Goal: Task Accomplishment & Management: Manage account settings

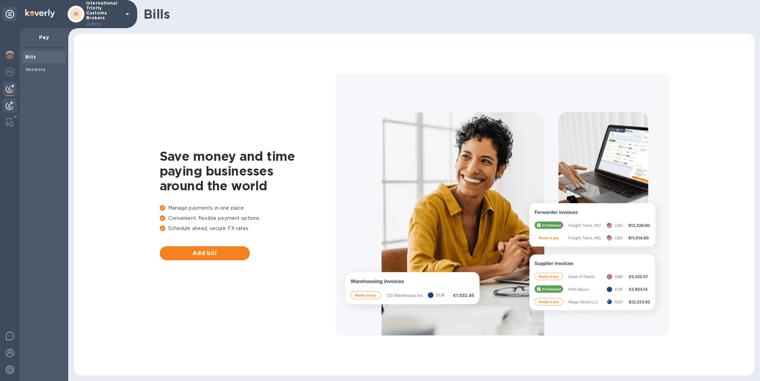
click at [12, 106] on img at bounding box center [10, 105] width 8 height 8
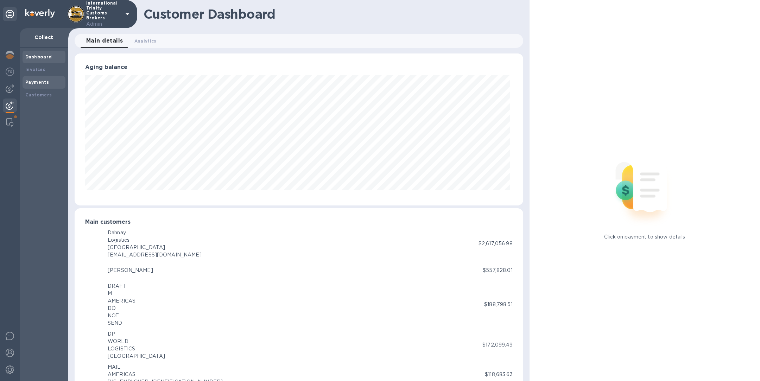
scroll to position [351808, 351514]
click at [37, 69] on b "Invoices" at bounding box center [35, 69] width 20 height 5
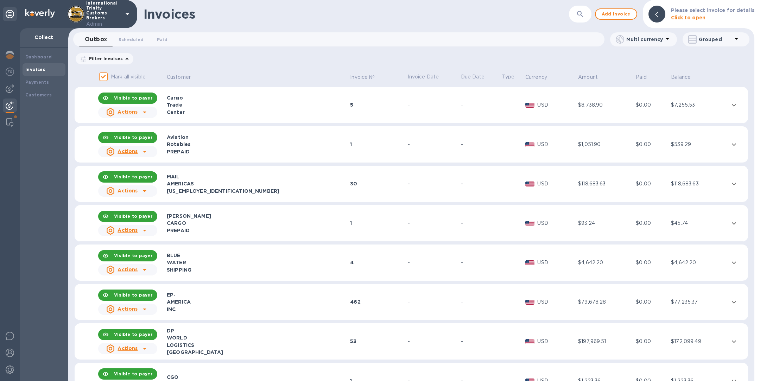
click at [140, 188] on div at bounding box center [144, 190] width 11 height 11
click at [148, 221] on b "Send statement" at bounding box center [140, 220] width 43 height 6
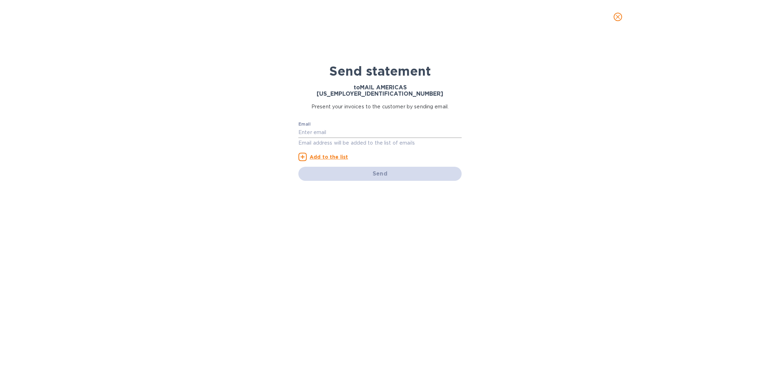
click at [341, 127] on input "text" at bounding box center [379, 132] width 163 height 11
type input "[PERSON_NAME][EMAIL_ADDRESS][DOMAIN_NAME]"
click at [323, 154] on u "Add to the list" at bounding box center [329, 157] width 38 height 6
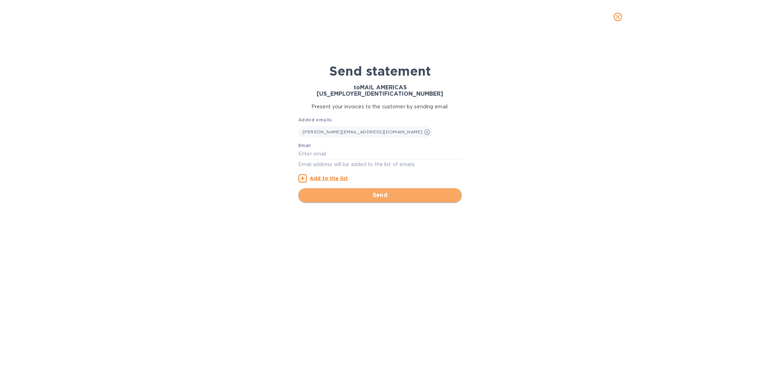
click at [368, 191] on span "Send" at bounding box center [380, 195] width 152 height 8
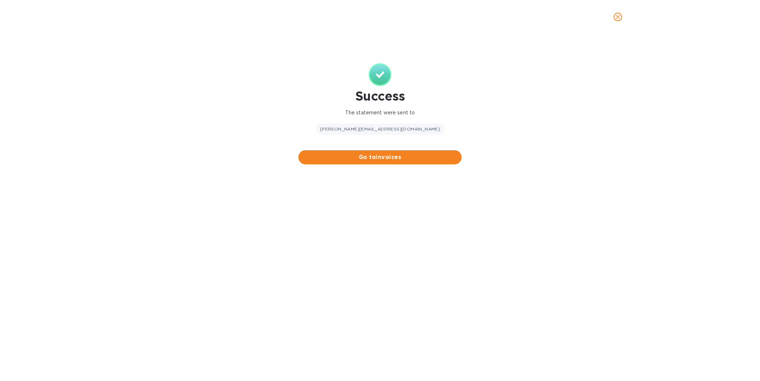
click at [616, 20] on icon "close" at bounding box center [618, 16] width 7 height 7
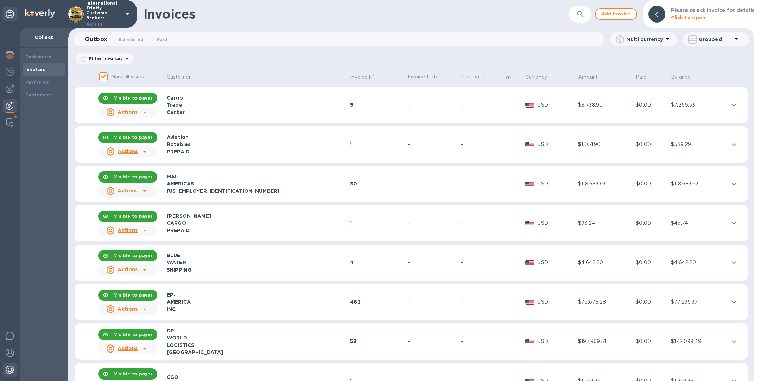
click at [10, 373] on img at bounding box center [10, 370] width 8 height 8
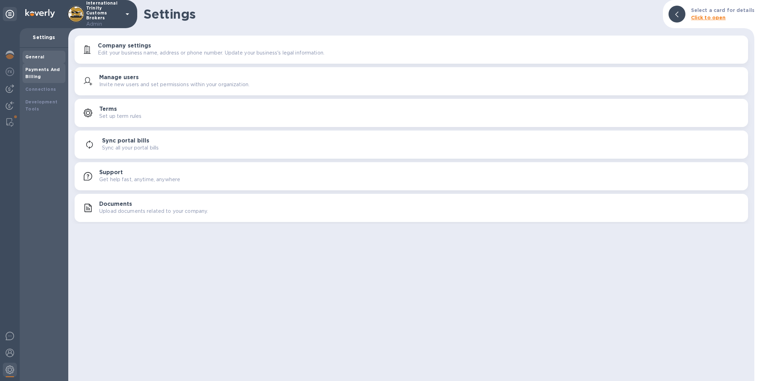
click at [39, 68] on b "Payments And Billing" at bounding box center [42, 73] width 35 height 12
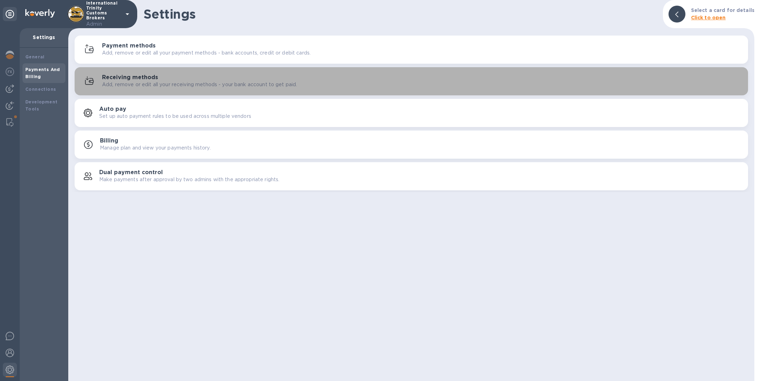
click at [151, 81] on p "Add, remove or edit all your receiving methods - your bank account to get paid." at bounding box center [199, 84] width 195 height 7
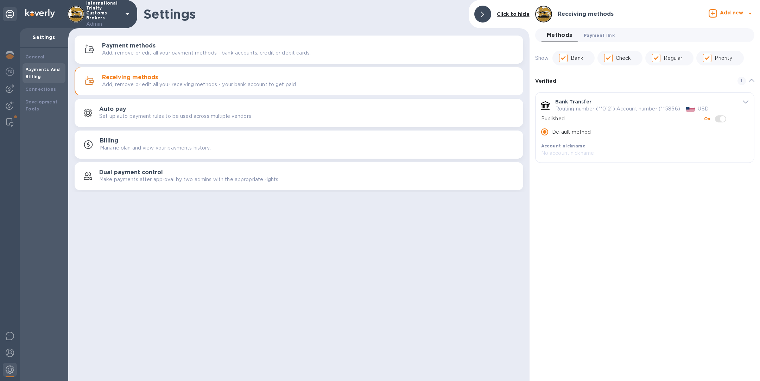
click at [605, 35] on span "Payment link 0" at bounding box center [599, 35] width 31 height 7
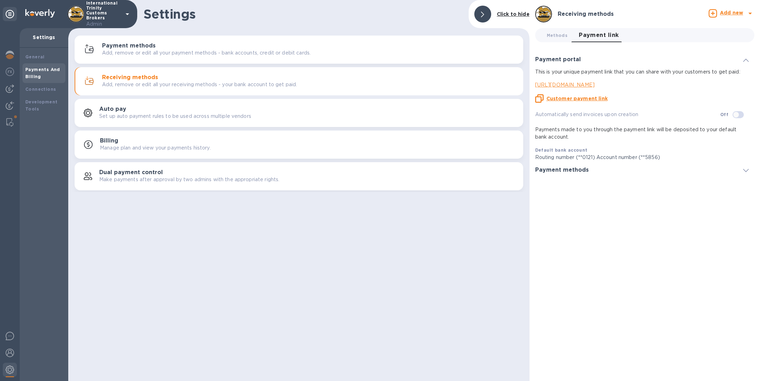
click at [567, 100] on u "Customer payment link" at bounding box center [577, 99] width 61 height 6
click at [9, 104] on img at bounding box center [10, 105] width 8 height 8
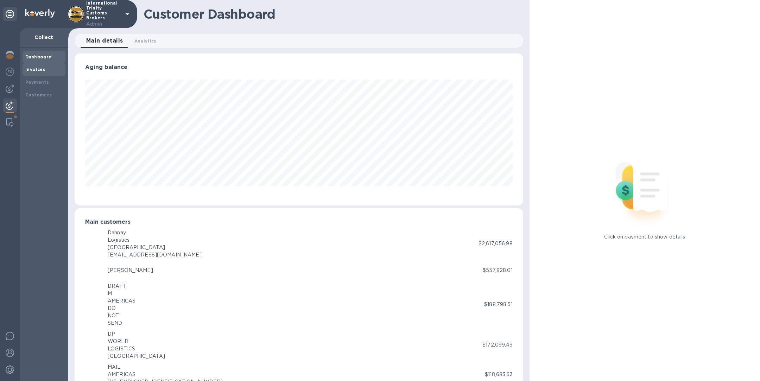
scroll to position [351808, 351514]
click at [42, 69] on b "Invoices" at bounding box center [35, 69] width 20 height 5
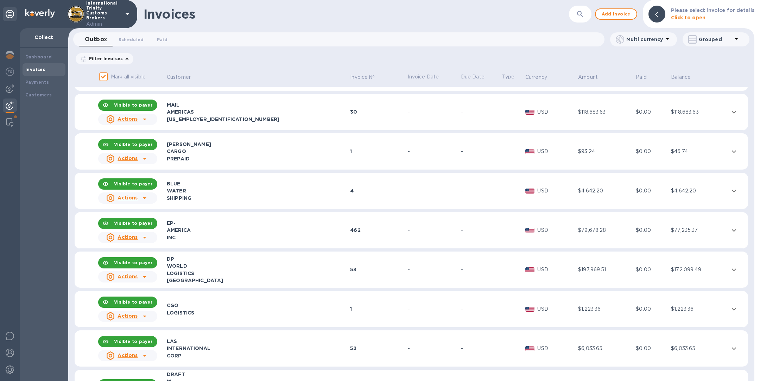
scroll to position [84, 0]
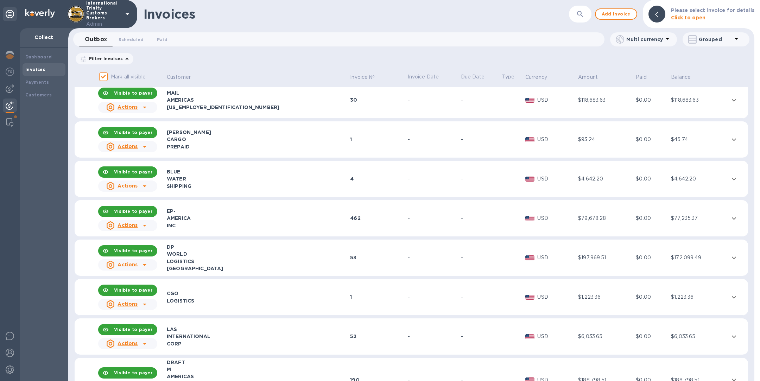
click at [209, 220] on div "AMERICA" at bounding box center [257, 218] width 181 height 7
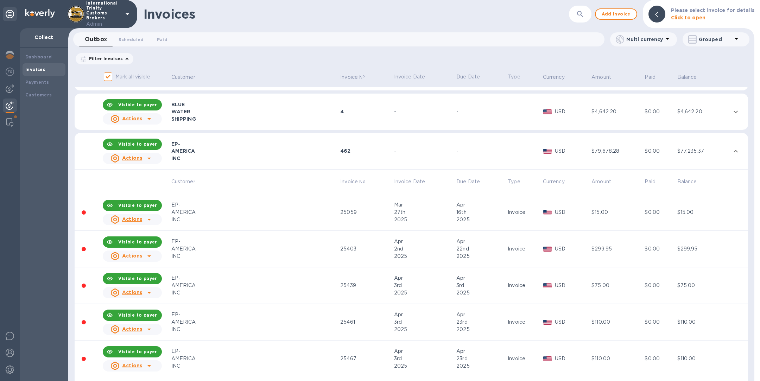
scroll to position [155, 0]
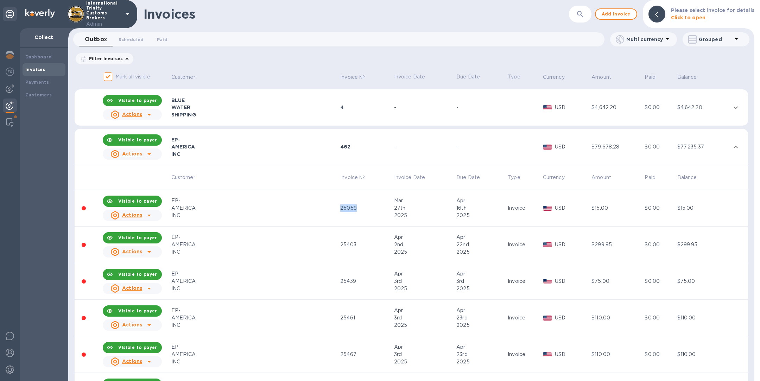
drag, startPoint x: 326, startPoint y: 209, endPoint x: 347, endPoint y: 209, distance: 21.1
click at [347, 209] on div "25059" at bounding box center [365, 207] width 51 height 7
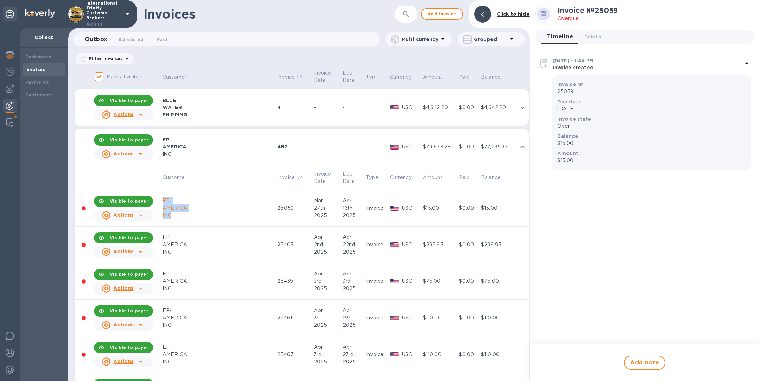
drag, startPoint x: 177, startPoint y: 218, endPoint x: 163, endPoint y: 201, distance: 22.0
click at [163, 201] on div "EP- AMERICA INC" at bounding box center [219, 208] width 113 height 22
copy div "EP- AMERICA INC"
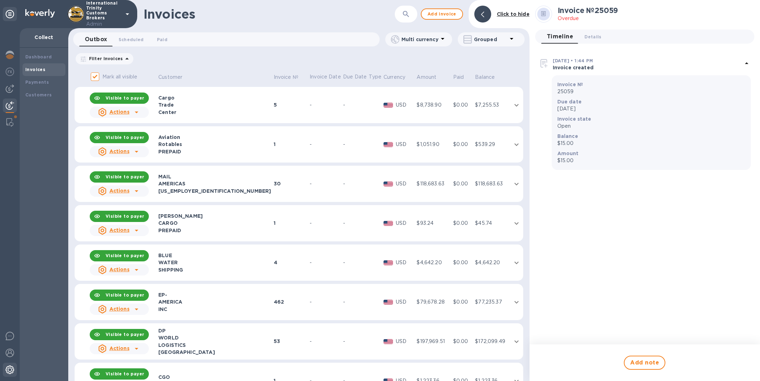
click at [10, 367] on img at bounding box center [10, 370] width 8 height 8
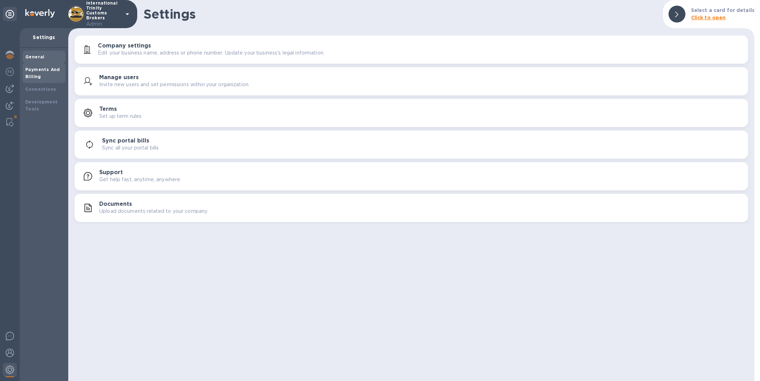
click at [44, 73] on div "Payments And Billing" at bounding box center [43, 73] width 37 height 14
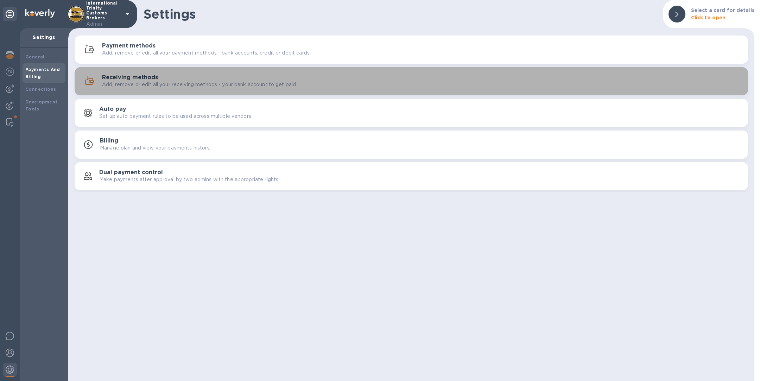
click at [164, 80] on div "Receiving methods Add, remove or edit all your receiving methods - your bank ac…" at bounding box center [422, 81] width 641 height 14
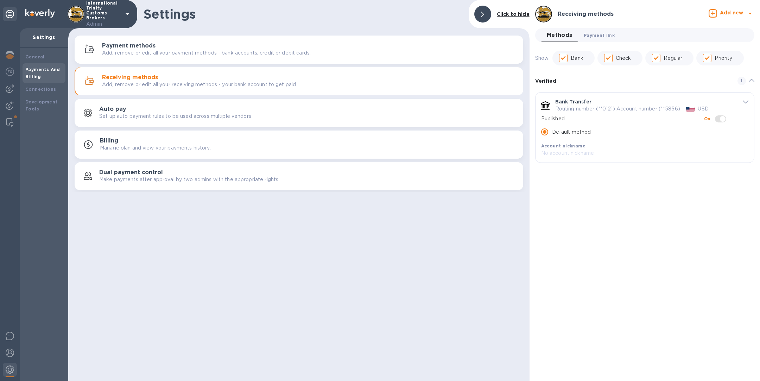
click at [600, 34] on span "Payment link 0" at bounding box center [599, 35] width 31 height 7
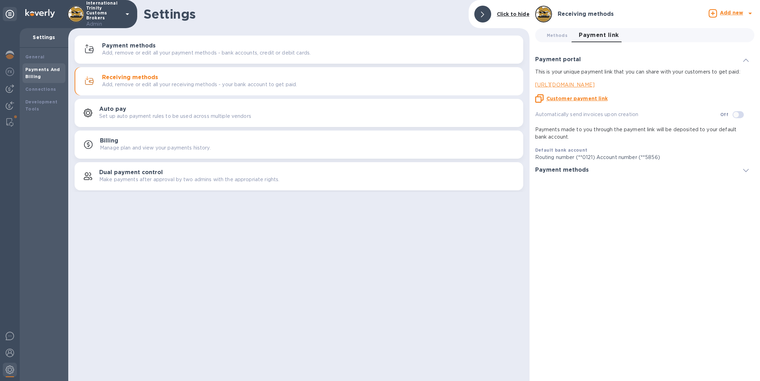
click at [556, 99] on u "Customer payment link" at bounding box center [577, 99] width 61 height 6
click at [11, 105] on img at bounding box center [10, 105] width 8 height 8
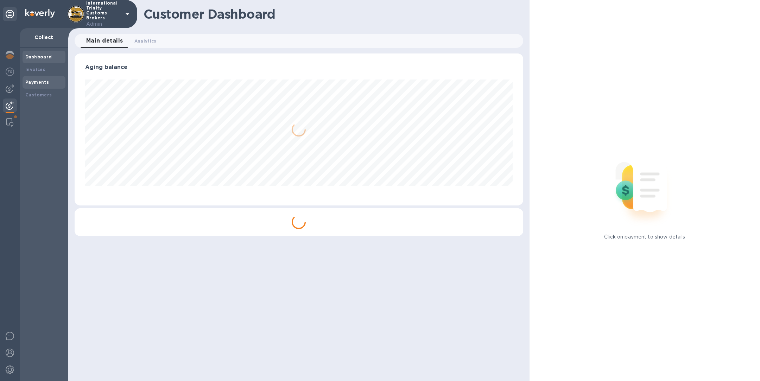
scroll to position [152, 448]
click at [36, 82] on b "Payments" at bounding box center [37, 82] width 24 height 5
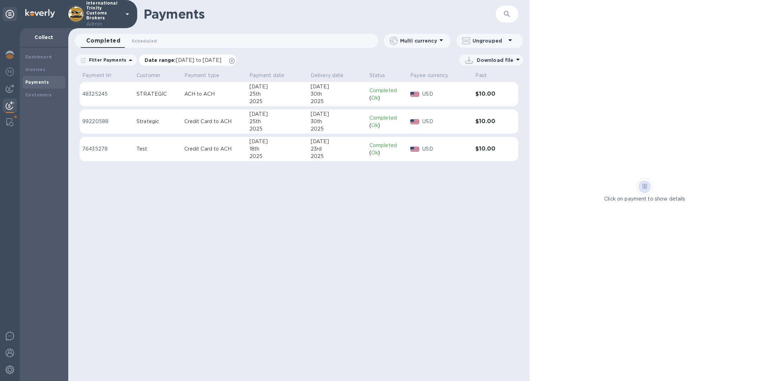
click at [235, 60] on icon at bounding box center [232, 61] width 6 height 6
click at [138, 156] on td "Test" at bounding box center [158, 149] width 48 height 25
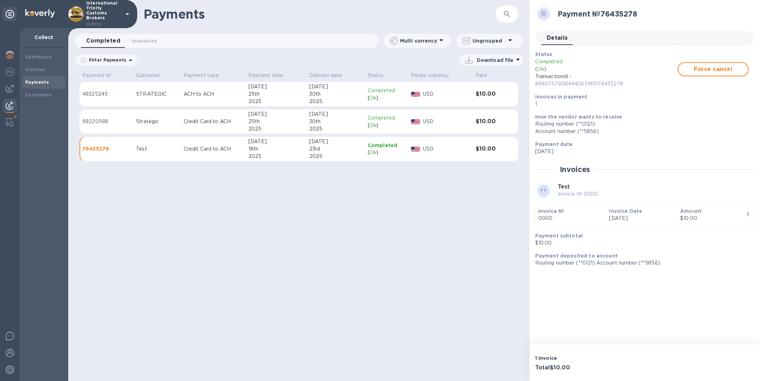
click at [144, 124] on div "Strategic" at bounding box center [157, 121] width 42 height 7
click at [144, 95] on div "STRATEGIC" at bounding box center [157, 93] width 42 height 7
click at [147, 115] on td "Strategic" at bounding box center [157, 121] width 48 height 25
click at [48, 95] on b "Customers" at bounding box center [38, 94] width 27 height 5
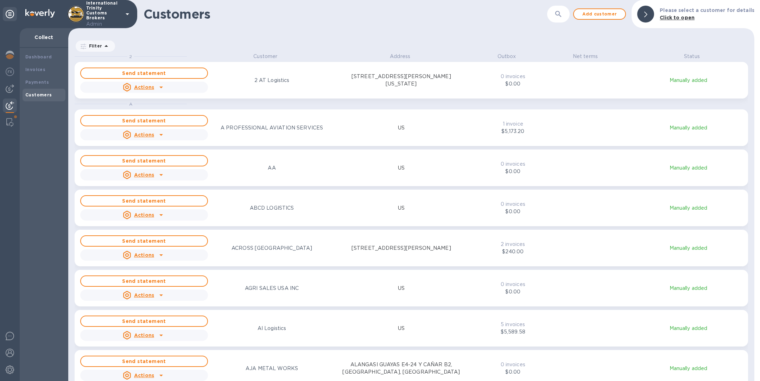
scroll to position [320, 684]
click at [43, 82] on b "Payments" at bounding box center [37, 82] width 24 height 5
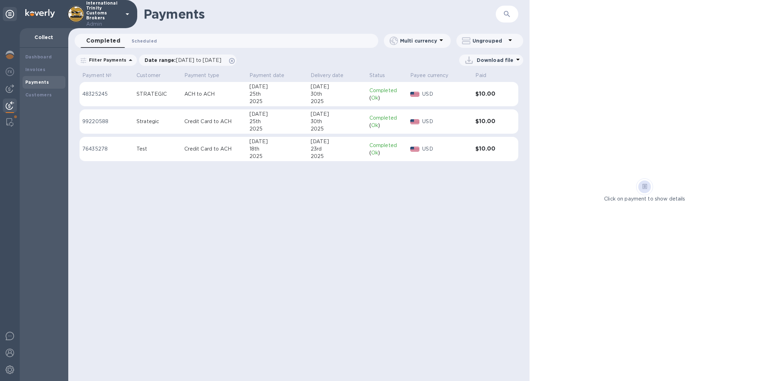
click at [143, 40] on span "Scheduled 0" at bounding box center [144, 40] width 25 height 7
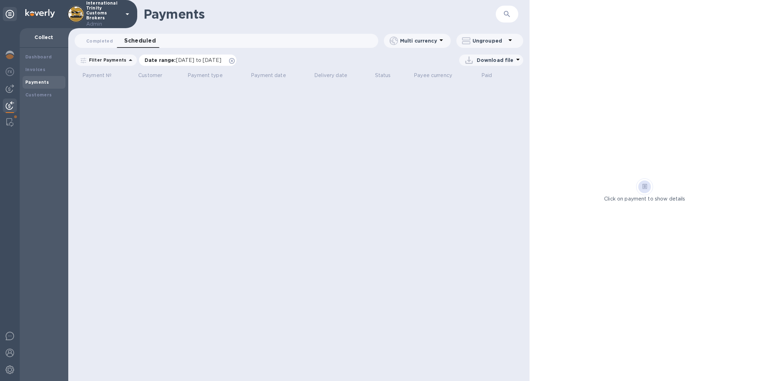
click at [235, 60] on icon at bounding box center [232, 61] width 6 height 6
click at [98, 39] on span "Completed 0" at bounding box center [99, 40] width 27 height 7
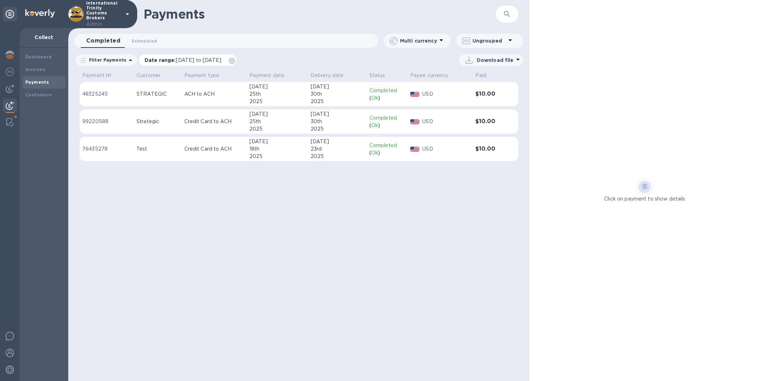
click at [235, 61] on icon at bounding box center [232, 61] width 6 height 6
click at [38, 83] on b "Payments" at bounding box center [37, 82] width 24 height 5
click at [206, 97] on p "ACH to ACH" at bounding box center [213, 93] width 59 height 7
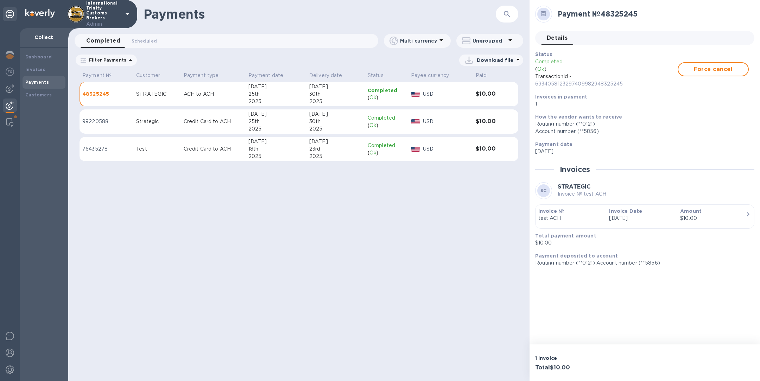
click at [509, 61] on p "Download file" at bounding box center [495, 60] width 37 height 7
click at [146, 65] on div at bounding box center [380, 190] width 760 height 381
click at [127, 61] on icon at bounding box center [130, 60] width 8 height 8
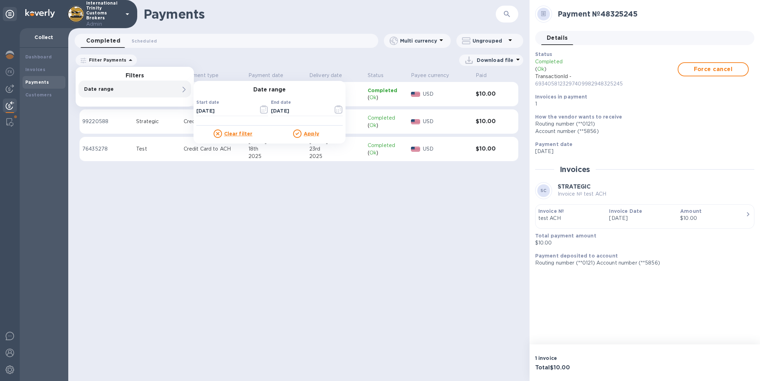
click at [119, 90] on p "Date range" at bounding box center [122, 89] width 77 height 7
click at [120, 90] on p "Date range" at bounding box center [122, 89] width 77 height 7
click at [503, 60] on p "Download file" at bounding box center [495, 60] width 37 height 7
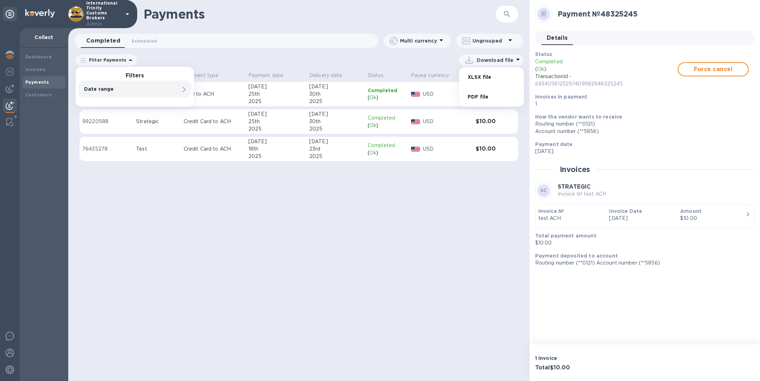
click at [41, 72] on div at bounding box center [380, 190] width 760 height 381
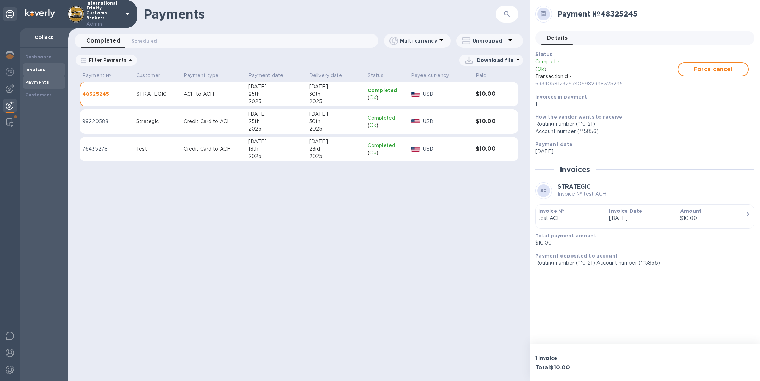
click at [41, 70] on b "Invoices" at bounding box center [35, 69] width 20 height 5
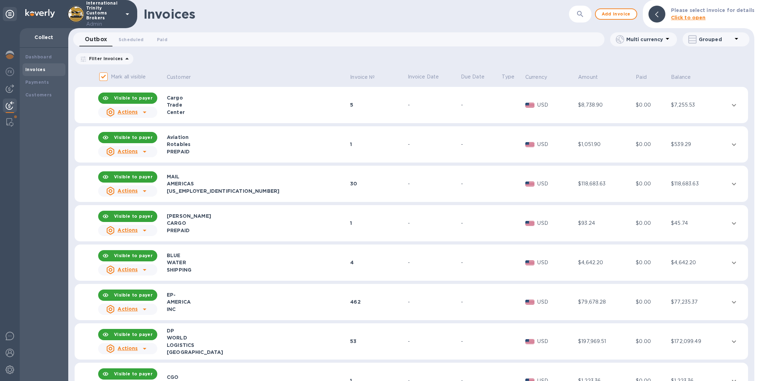
click at [215, 109] on div "Center" at bounding box center [257, 112] width 181 height 7
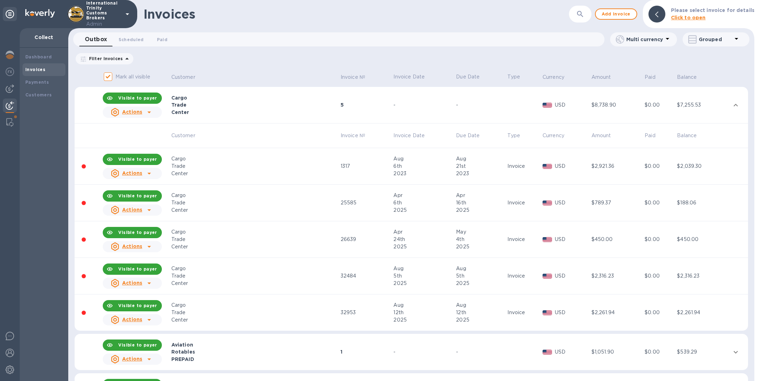
click at [137, 161] on b "Visible to payer" at bounding box center [137, 159] width 39 height 5
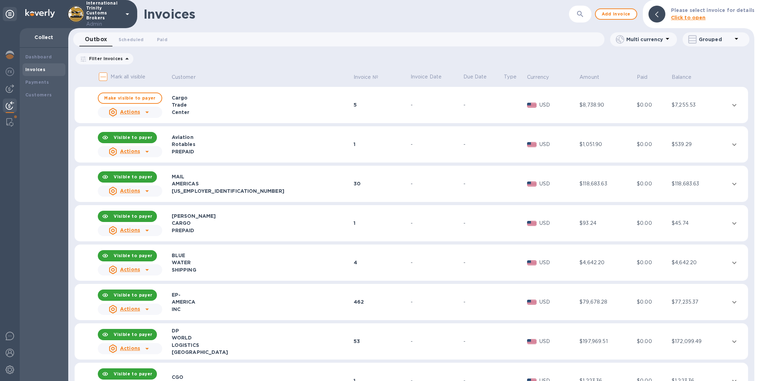
click at [205, 102] on div "Trade" at bounding box center [262, 104] width 180 height 7
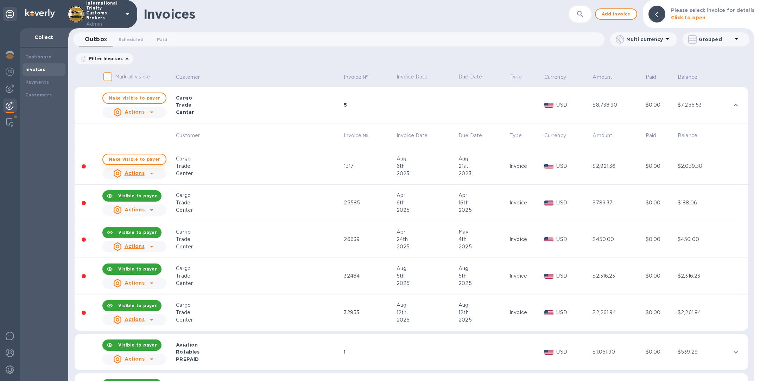
click at [136, 158] on span "Make visible to payer" at bounding box center [134, 159] width 51 height 5
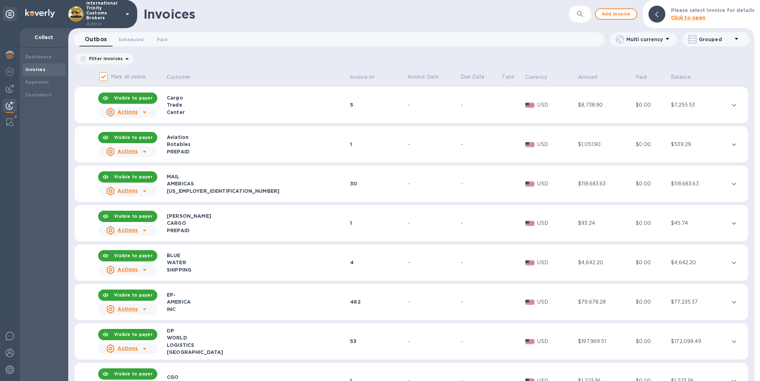
click at [220, 110] on div "Center" at bounding box center [257, 112] width 181 height 7
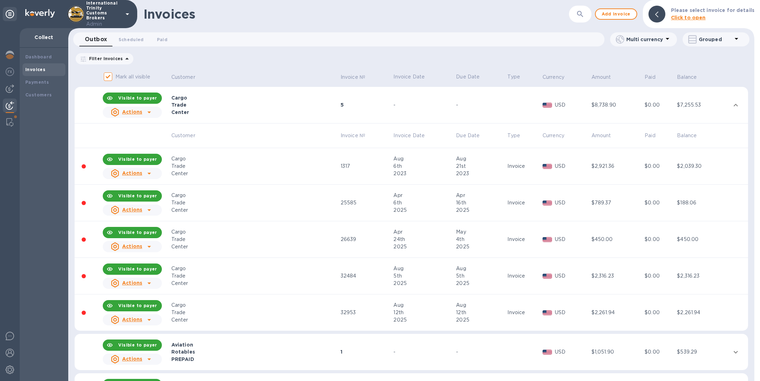
click at [151, 172] on icon at bounding box center [149, 173] width 8 height 8
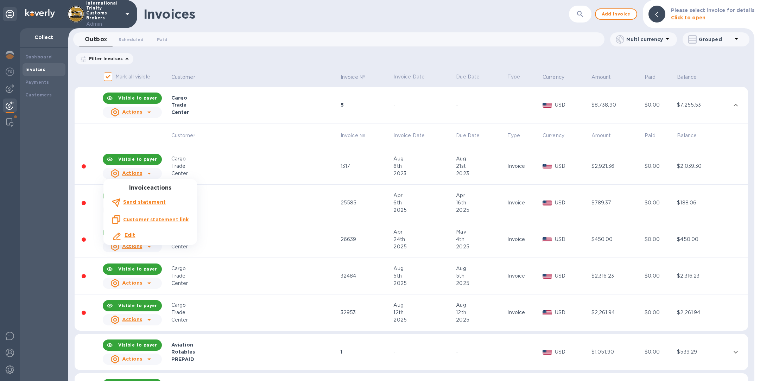
click at [259, 163] on div at bounding box center [380, 190] width 760 height 381
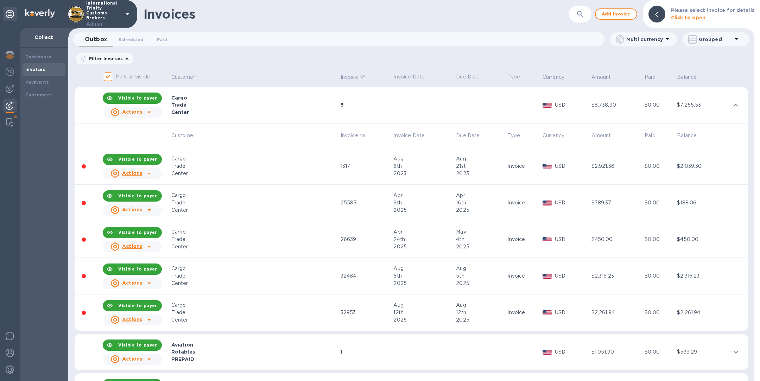
click at [126, 159] on b "Visible to payer" at bounding box center [137, 159] width 39 height 5
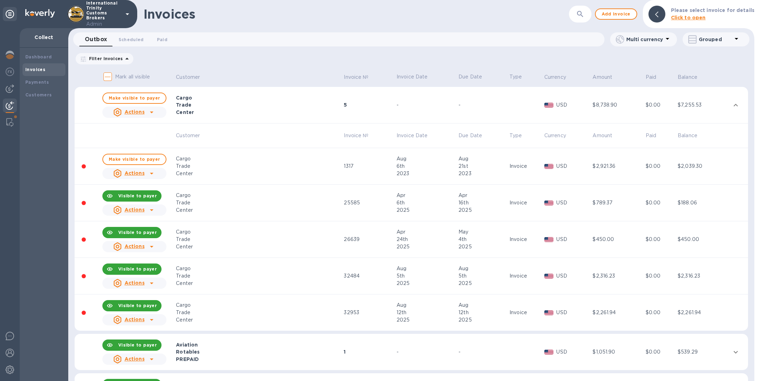
click at [137, 197] on b "Visible to payer" at bounding box center [137, 195] width 39 height 5
click at [133, 158] on span "Make visible to payer" at bounding box center [134, 159] width 51 height 5
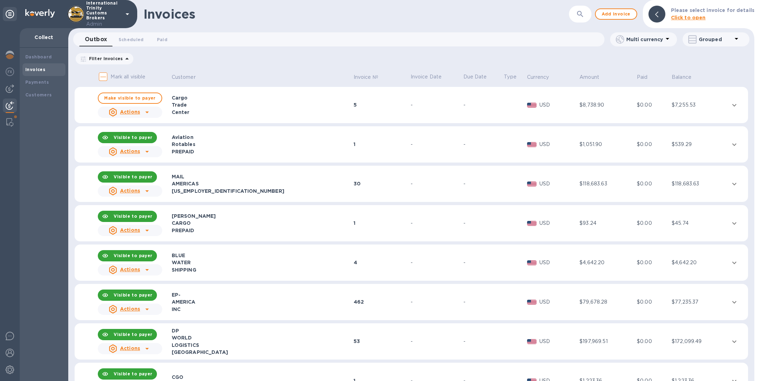
click at [219, 102] on div "Trade" at bounding box center [262, 104] width 180 height 7
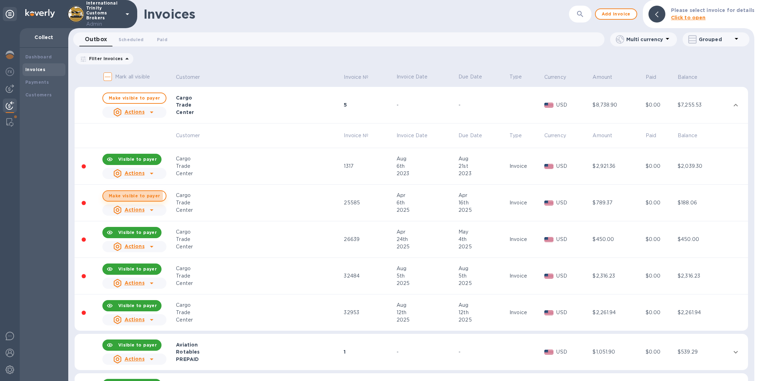
click at [122, 196] on span "Make visible to payer" at bounding box center [134, 196] width 51 height 5
checkbox input "true"
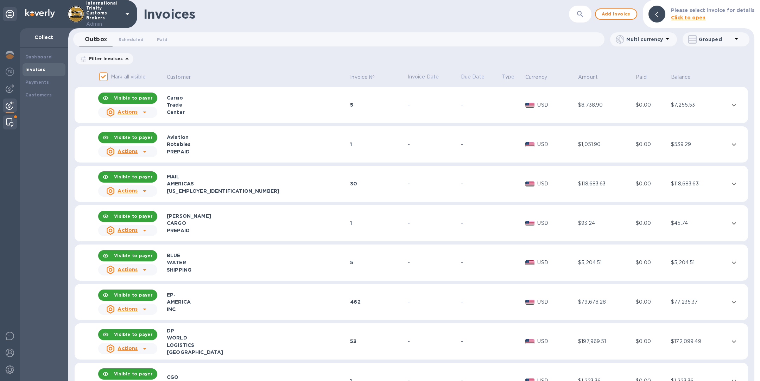
click at [11, 122] on img at bounding box center [9, 122] width 7 height 8
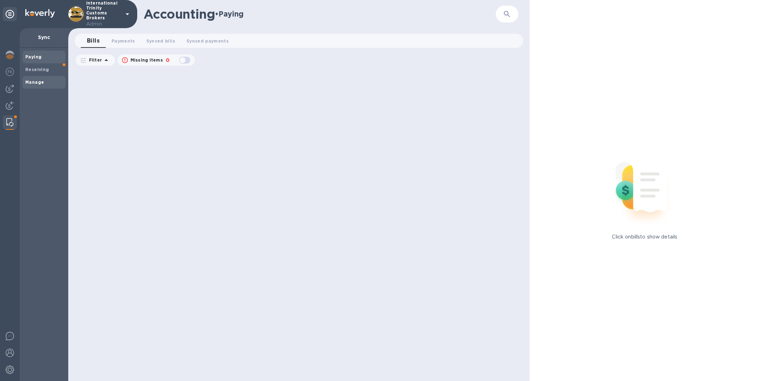
click at [40, 84] on b "Manage" at bounding box center [34, 82] width 19 height 5
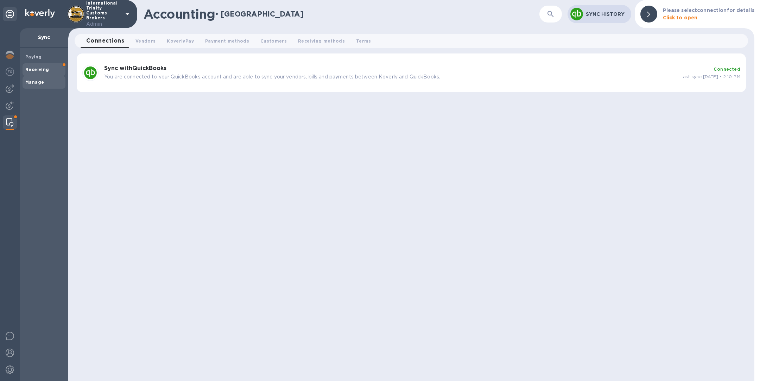
click at [35, 67] on b "Receiving" at bounding box center [37, 69] width 24 height 5
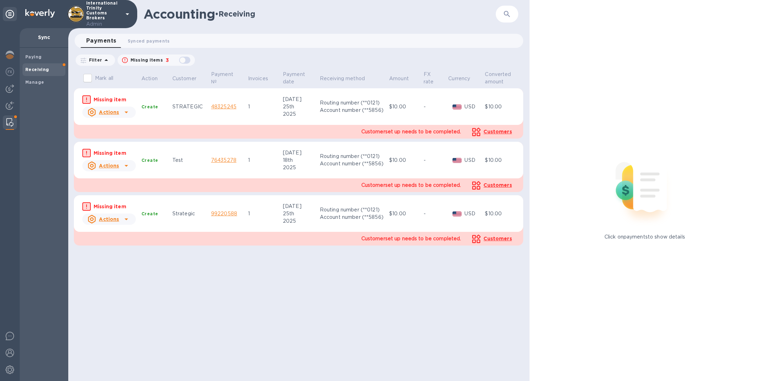
click at [106, 113] on u "Actions" at bounding box center [109, 112] width 20 height 6
click at [155, 264] on div at bounding box center [380, 190] width 760 height 381
click at [150, 37] on span "Synced payments 0" at bounding box center [149, 40] width 42 height 7
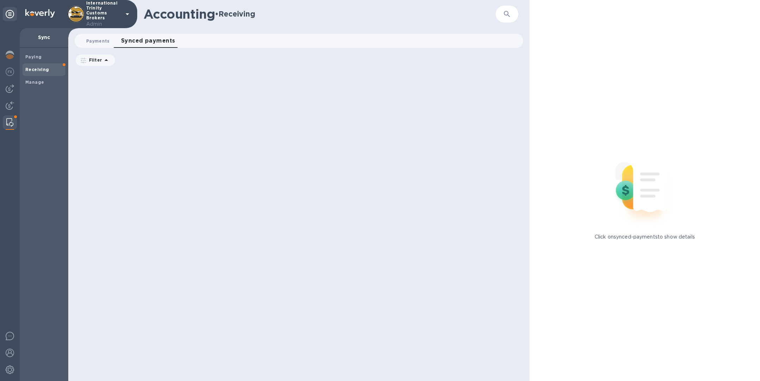
click at [104, 39] on span "Payments 0" at bounding box center [98, 40] width 24 height 7
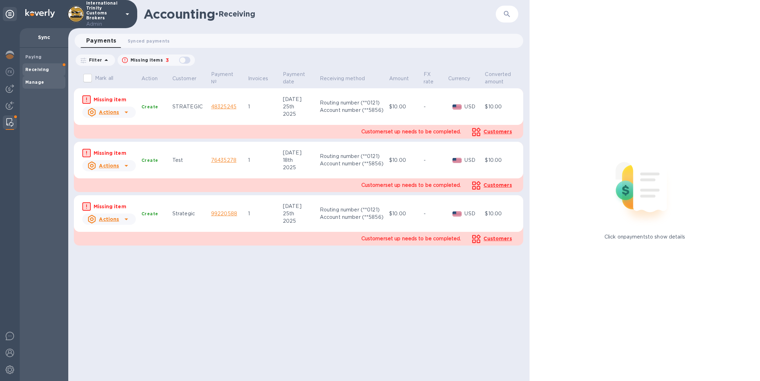
click at [38, 81] on b "Manage" at bounding box center [34, 82] width 19 height 5
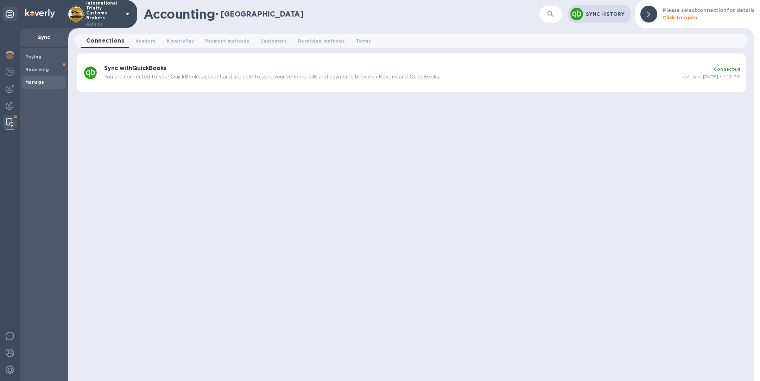
click at [204, 80] on div "Sync with QuickBooks You are connected to your QuickBooks account and are able …" at bounding box center [389, 72] width 577 height 21
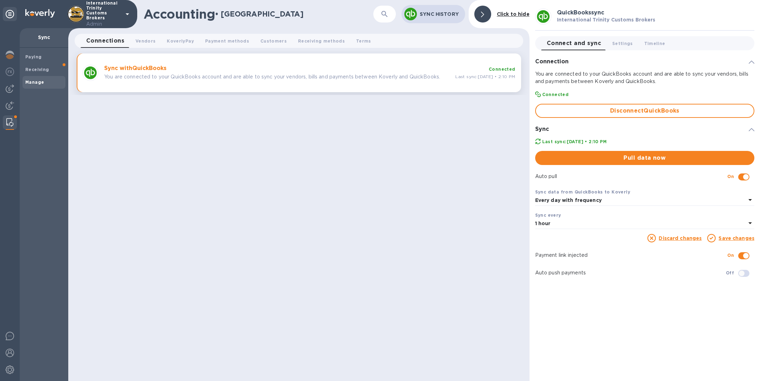
drag, startPoint x: 537, startPoint y: 277, endPoint x: 620, endPoint y: 277, distance: 82.4
click at [620, 277] on div "Auto push payments Off" at bounding box center [644, 273] width 219 height 12
click at [31, 71] on b "Receiving" at bounding box center [37, 69] width 24 height 5
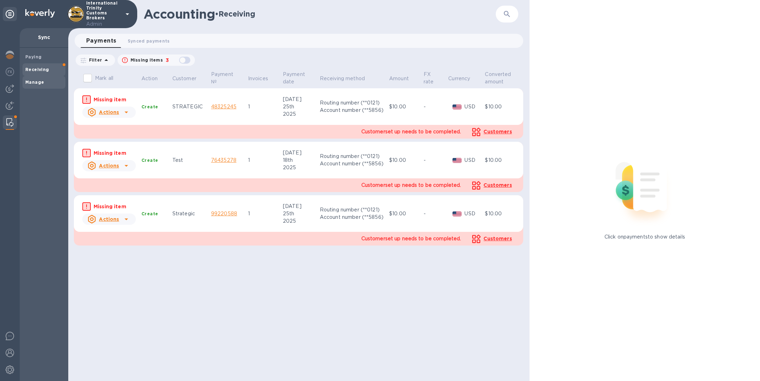
click at [44, 82] on span "Manage" at bounding box center [43, 82] width 37 height 7
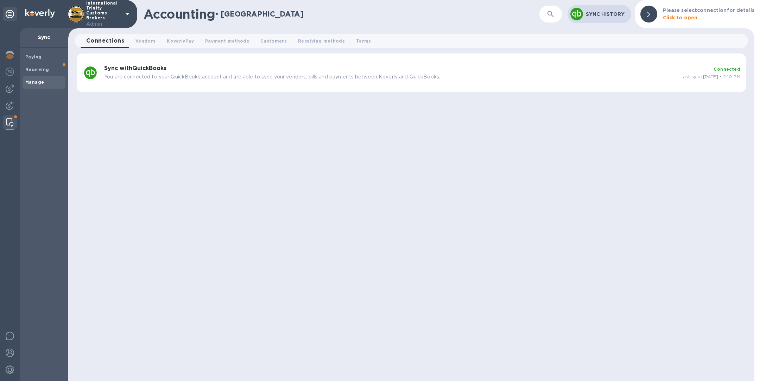
click at [261, 90] on div "Sync with QuickBooks You are connected to your QuickBooks account and are able …" at bounding box center [411, 72] width 669 height 39
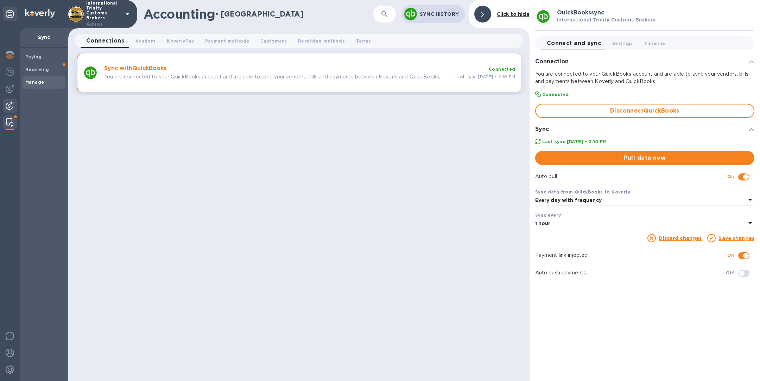
click at [10, 106] on img at bounding box center [10, 105] width 8 height 8
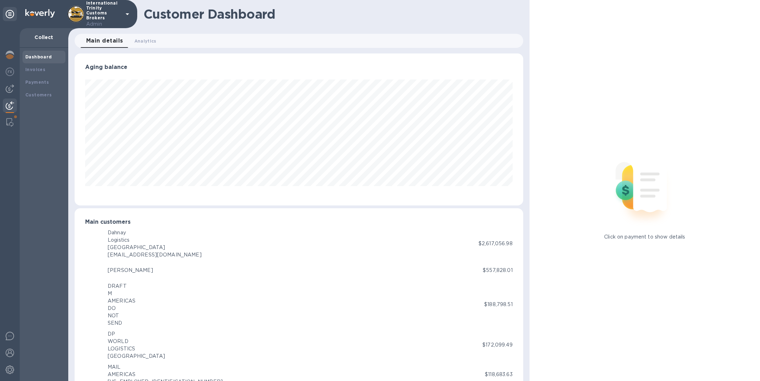
scroll to position [351808, 351514]
click at [11, 338] on img at bounding box center [10, 336] width 8 height 8
click at [10, 86] on img at bounding box center [10, 88] width 8 height 8
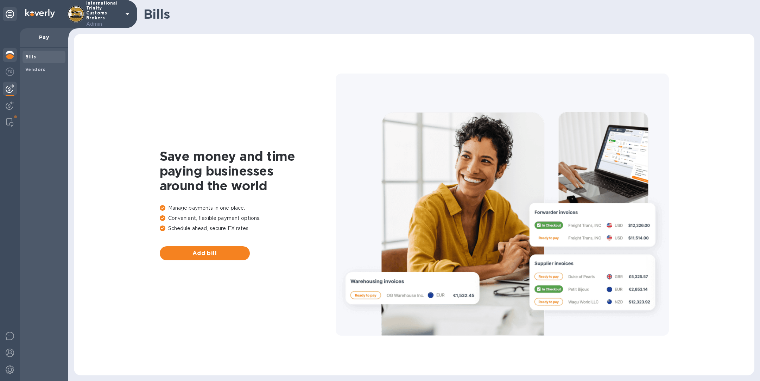
click at [11, 58] on img at bounding box center [10, 55] width 8 height 8
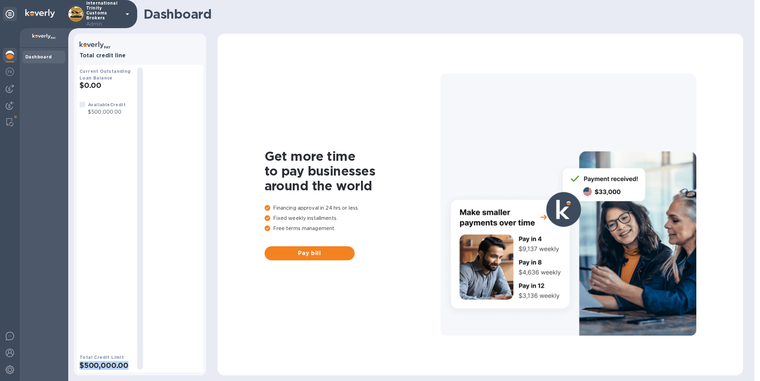
drag, startPoint x: 81, startPoint y: 366, endPoint x: 137, endPoint y: 364, distance: 56.3
click at [137, 365] on div "Current Outstanding Loan Balance $0.00 Available Credit $500,000.00 Total Credi…" at bounding box center [140, 219] width 121 height 302
click at [10, 92] on img at bounding box center [10, 88] width 8 height 8
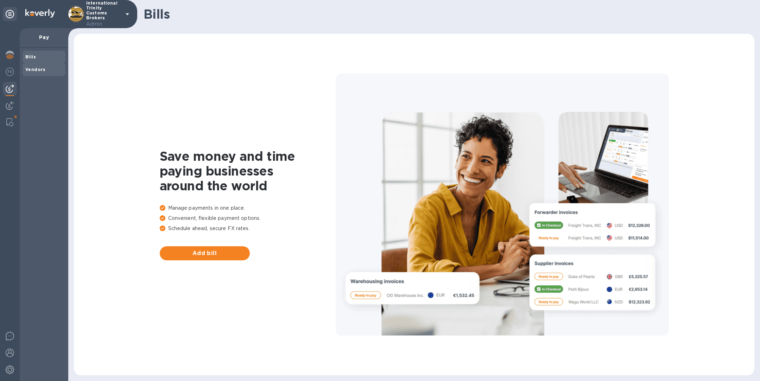
click at [34, 73] on span "Vendors" at bounding box center [35, 69] width 20 height 7
click at [213, 255] on span "Add vendor" at bounding box center [204, 253] width 79 height 8
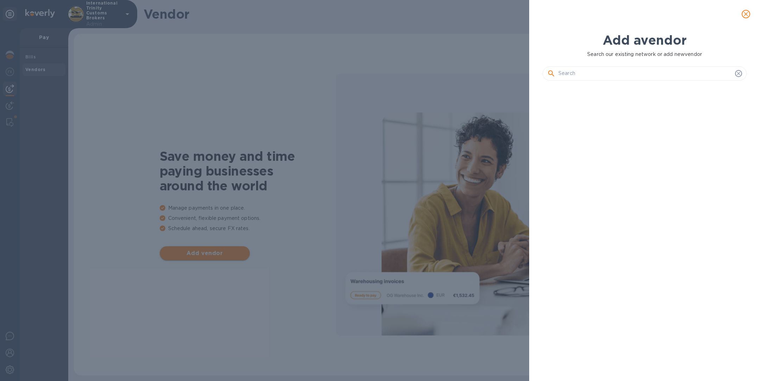
scroll to position [268, 207]
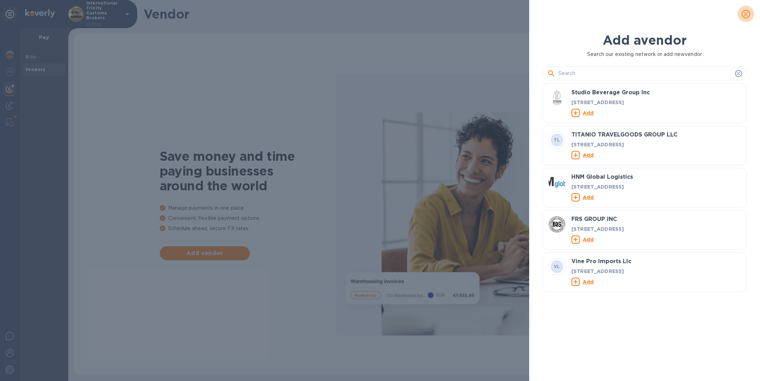
click at [748, 12] on icon "close" at bounding box center [746, 14] width 7 height 7
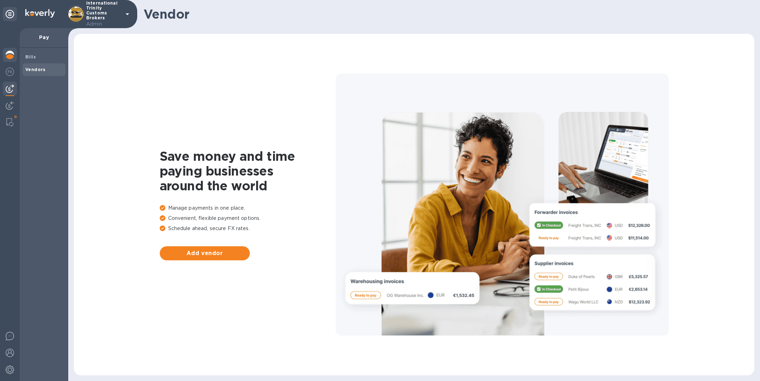
click at [11, 59] on img at bounding box center [10, 55] width 8 height 8
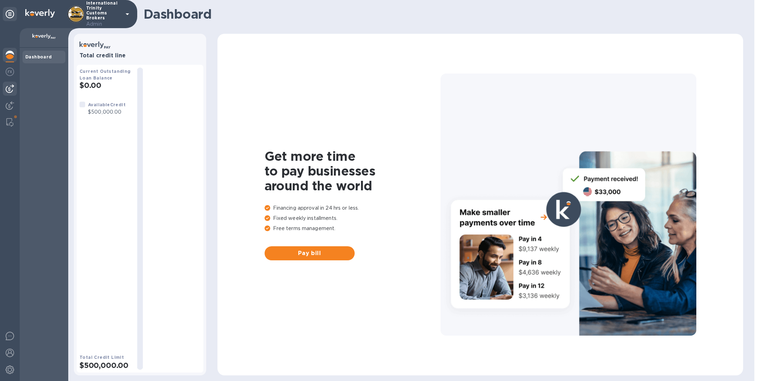
click at [13, 88] on img at bounding box center [10, 88] width 8 height 8
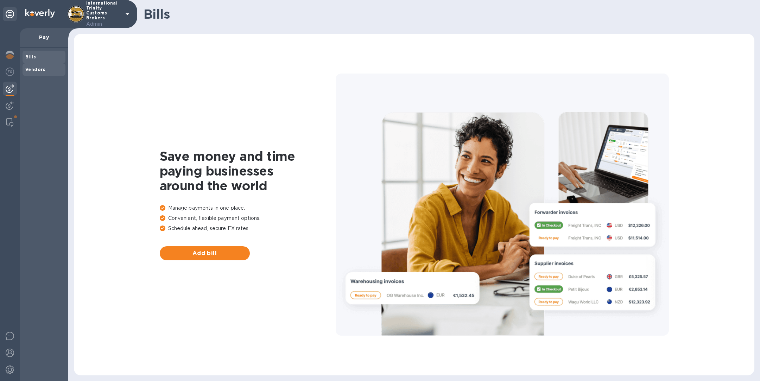
click at [40, 71] on b "Vendors" at bounding box center [35, 69] width 20 height 5
click at [223, 254] on span "Add vendor" at bounding box center [204, 253] width 79 height 8
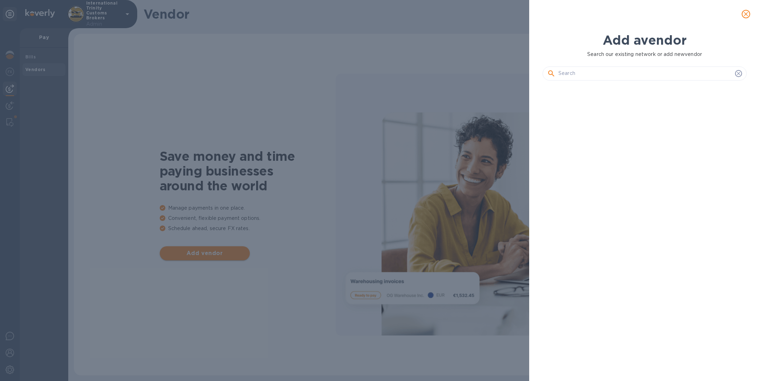
scroll to position [268, 207]
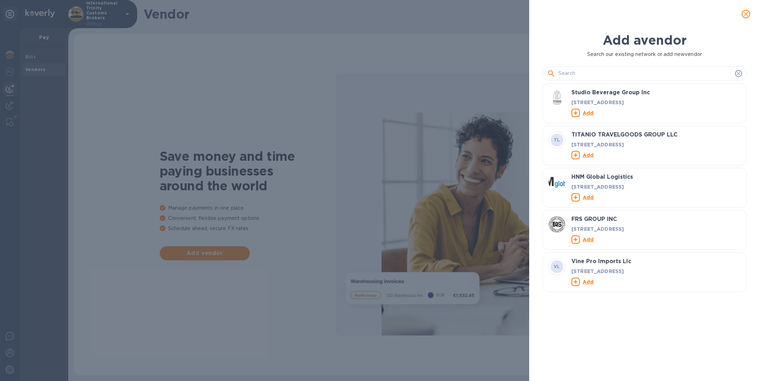
click at [580, 74] on input "text" at bounding box center [646, 73] width 174 height 11
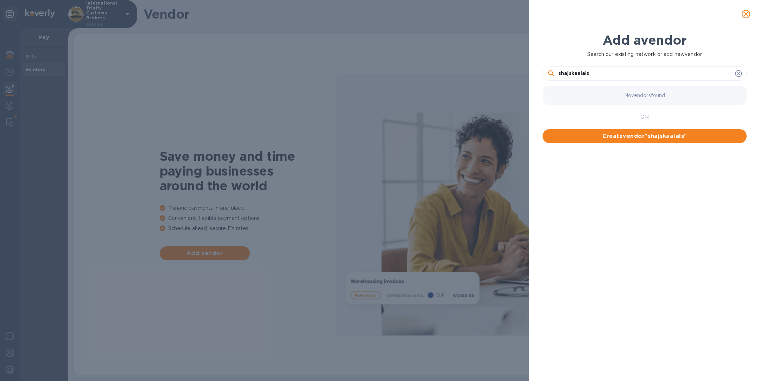
type input "shajskaalals"
click at [747, 14] on icon "close" at bounding box center [746, 14] width 7 height 7
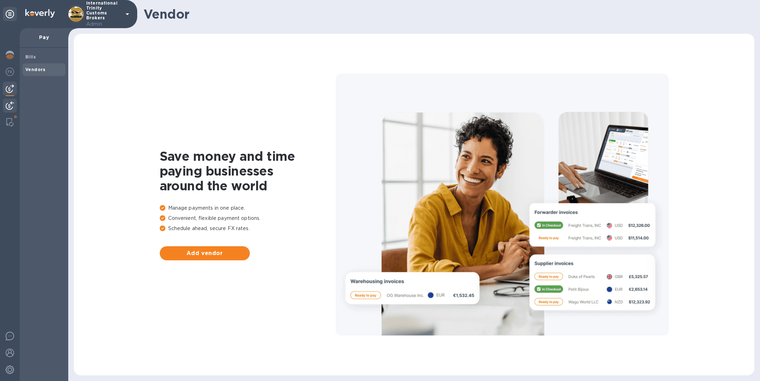
click at [12, 106] on img at bounding box center [10, 105] width 8 height 8
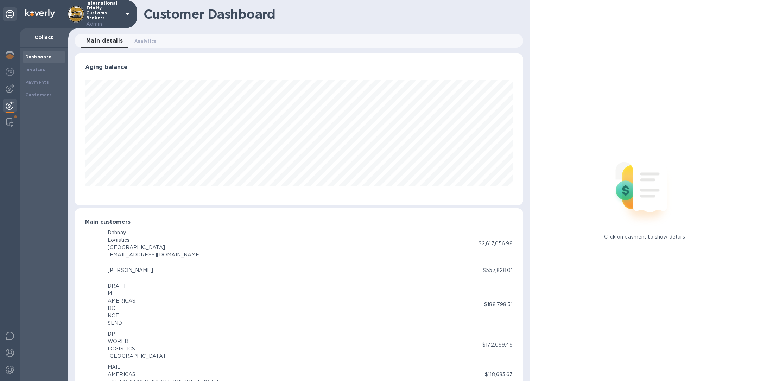
scroll to position [351808, 351514]
click at [10, 119] on img at bounding box center [9, 122] width 7 height 8
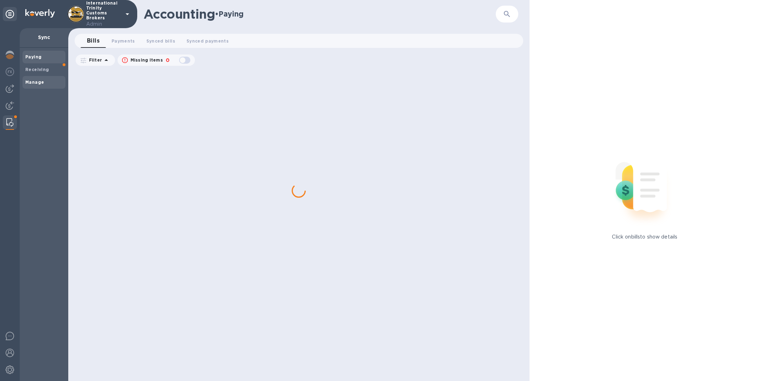
click at [44, 78] on div "Manage" at bounding box center [44, 82] width 43 height 13
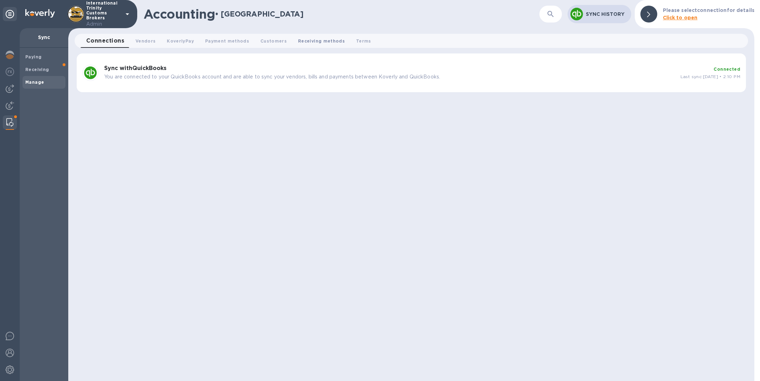
click at [302, 42] on span "Receiving methods 0" at bounding box center [321, 40] width 47 height 7
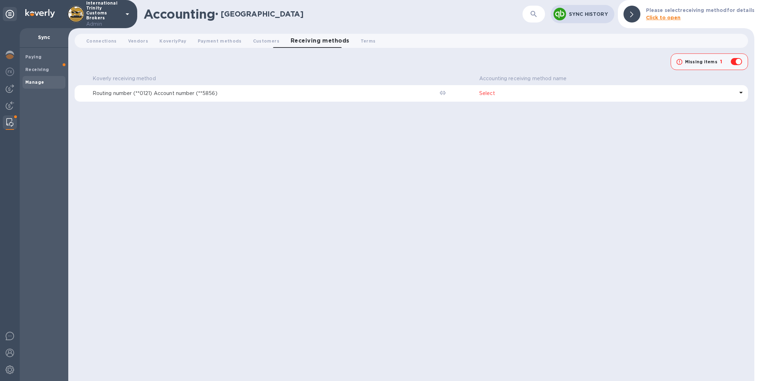
click at [488, 94] on p "Select" at bounding box center [606, 93] width 255 height 7
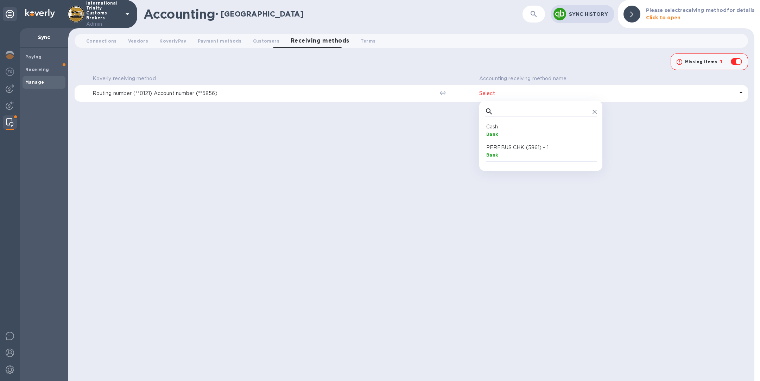
scroll to position [34, 109]
click at [361, 42] on span "Terms 0" at bounding box center [368, 40] width 15 height 7
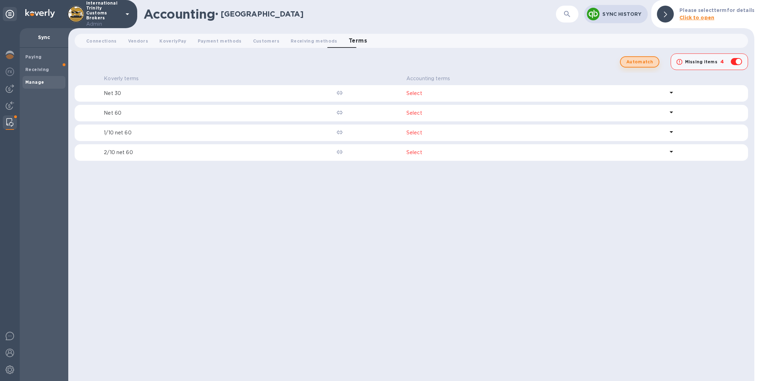
click at [649, 60] on span "Automatch" at bounding box center [639, 62] width 27 height 8
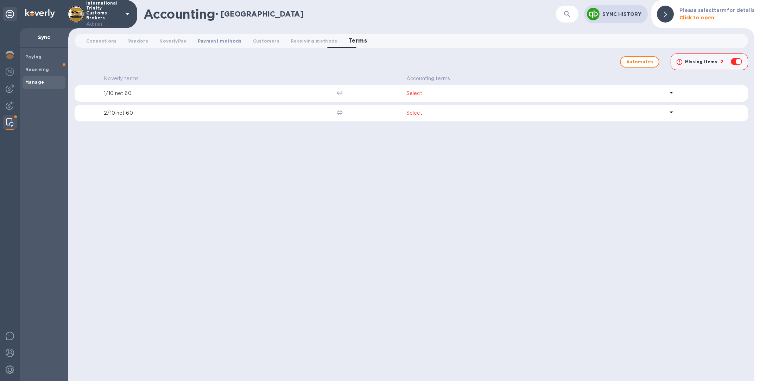
click at [206, 42] on span "Payment methods 0" at bounding box center [220, 40] width 44 height 7
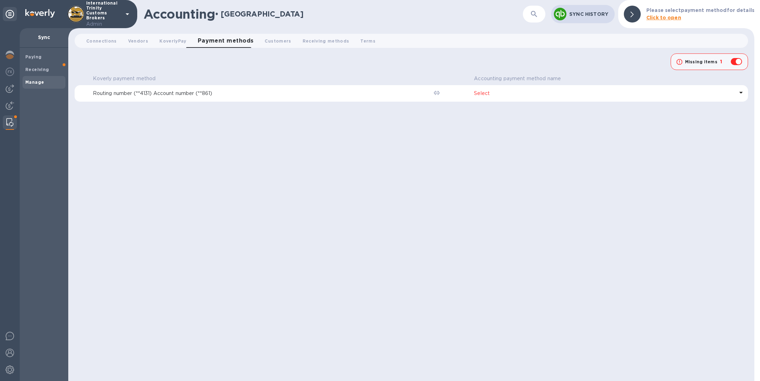
click at [495, 94] on p "Select" at bounding box center [604, 93] width 260 height 7
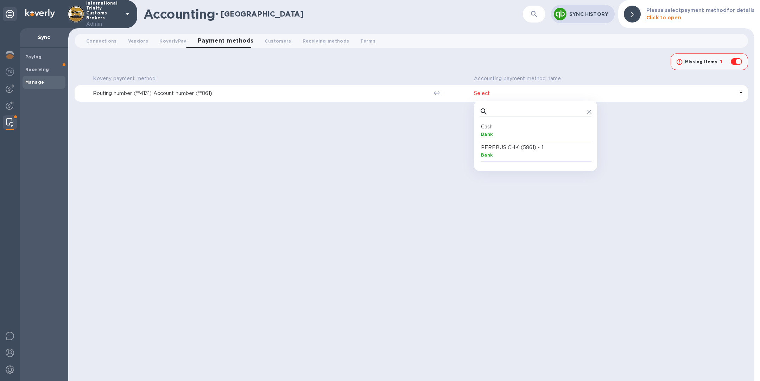
scroll to position [34, 109]
click at [511, 151] on div "Bank" at bounding box center [537, 154] width 112 height 7
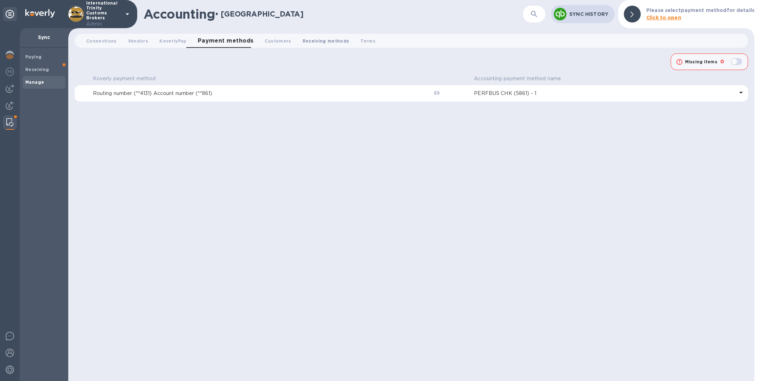
click at [309, 44] on span "Receiving methods 0" at bounding box center [326, 40] width 47 height 7
checkbox input "true"
click at [509, 96] on p "Select" at bounding box center [606, 93] width 255 height 7
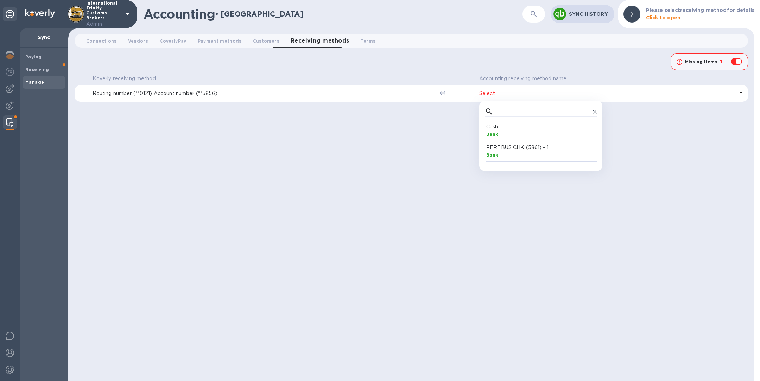
scroll to position [34, 109]
click at [516, 111] on input "text" at bounding box center [543, 111] width 94 height 11
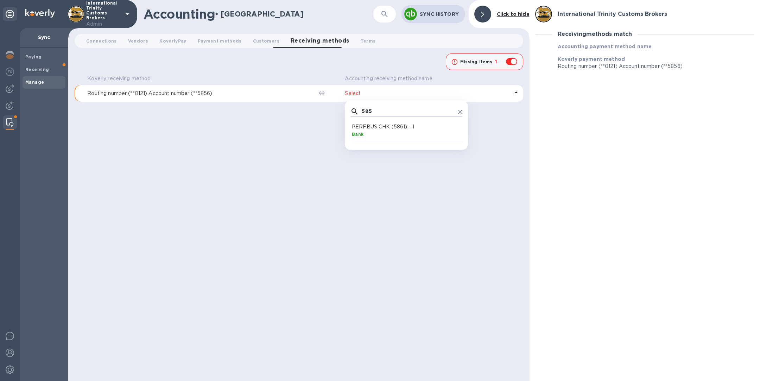
scroll to position [0, 3]
type input "5856"
click at [461, 112] on icon at bounding box center [460, 112] width 4 height 4
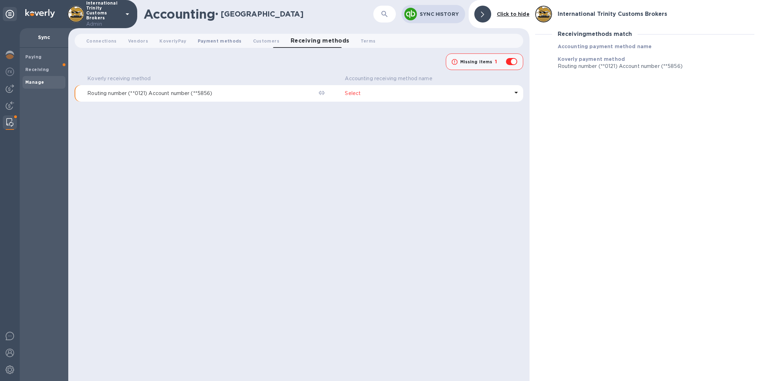
click at [198, 40] on span "Payment methods 0" at bounding box center [220, 40] width 44 height 7
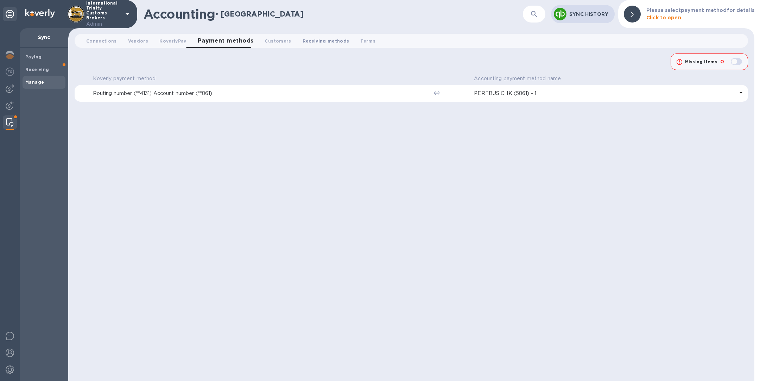
click at [308, 41] on span "Receiving methods 0" at bounding box center [326, 40] width 47 height 7
checkbox input "true"
click at [308, 42] on span "Receiving methods 0" at bounding box center [320, 41] width 59 height 10
click at [522, 92] on p "Select" at bounding box center [606, 93] width 255 height 7
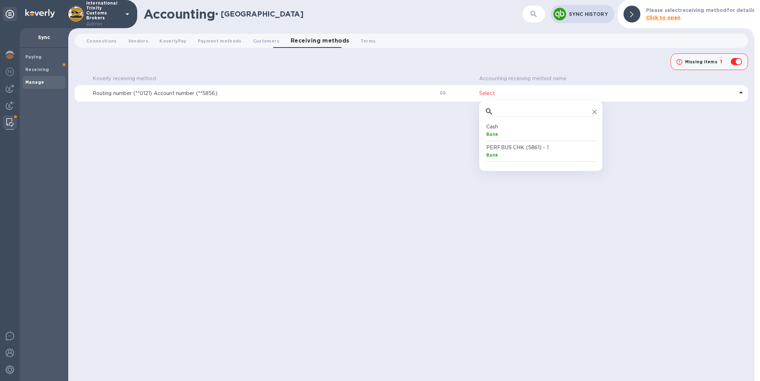
scroll to position [34, 109]
click at [319, 169] on div "Koverly receiving method Accounting receiving method name Routing number (**012…" at bounding box center [412, 227] width 674 height 308
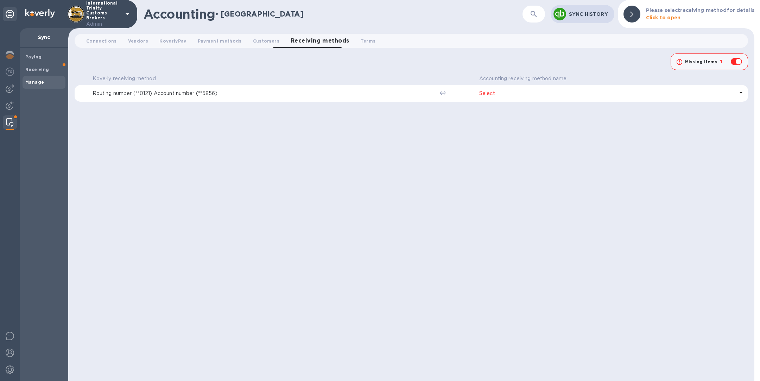
click at [499, 96] on p "Select" at bounding box center [606, 93] width 255 height 7
click at [174, 45] on button "KoverlyPay 0" at bounding box center [173, 41] width 38 height 14
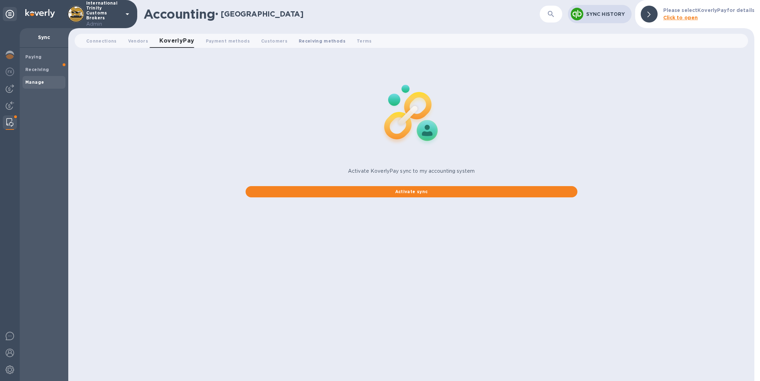
click at [301, 44] on button "Receiving methods 0" at bounding box center [322, 41] width 58 height 14
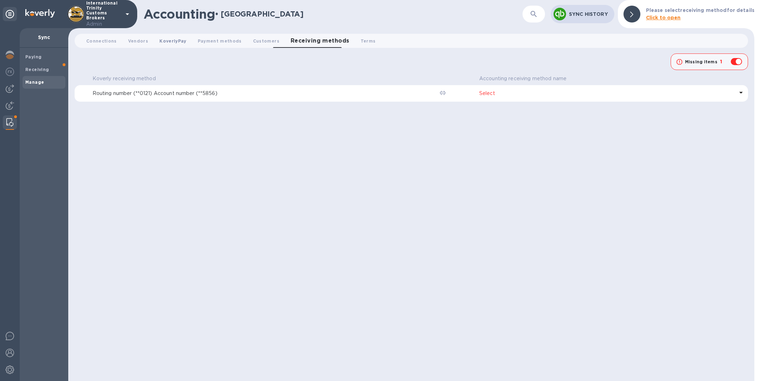
click at [174, 41] on span "KoverlyPay 0" at bounding box center [172, 40] width 27 height 7
